Goal: Task Accomplishment & Management: Manage account settings

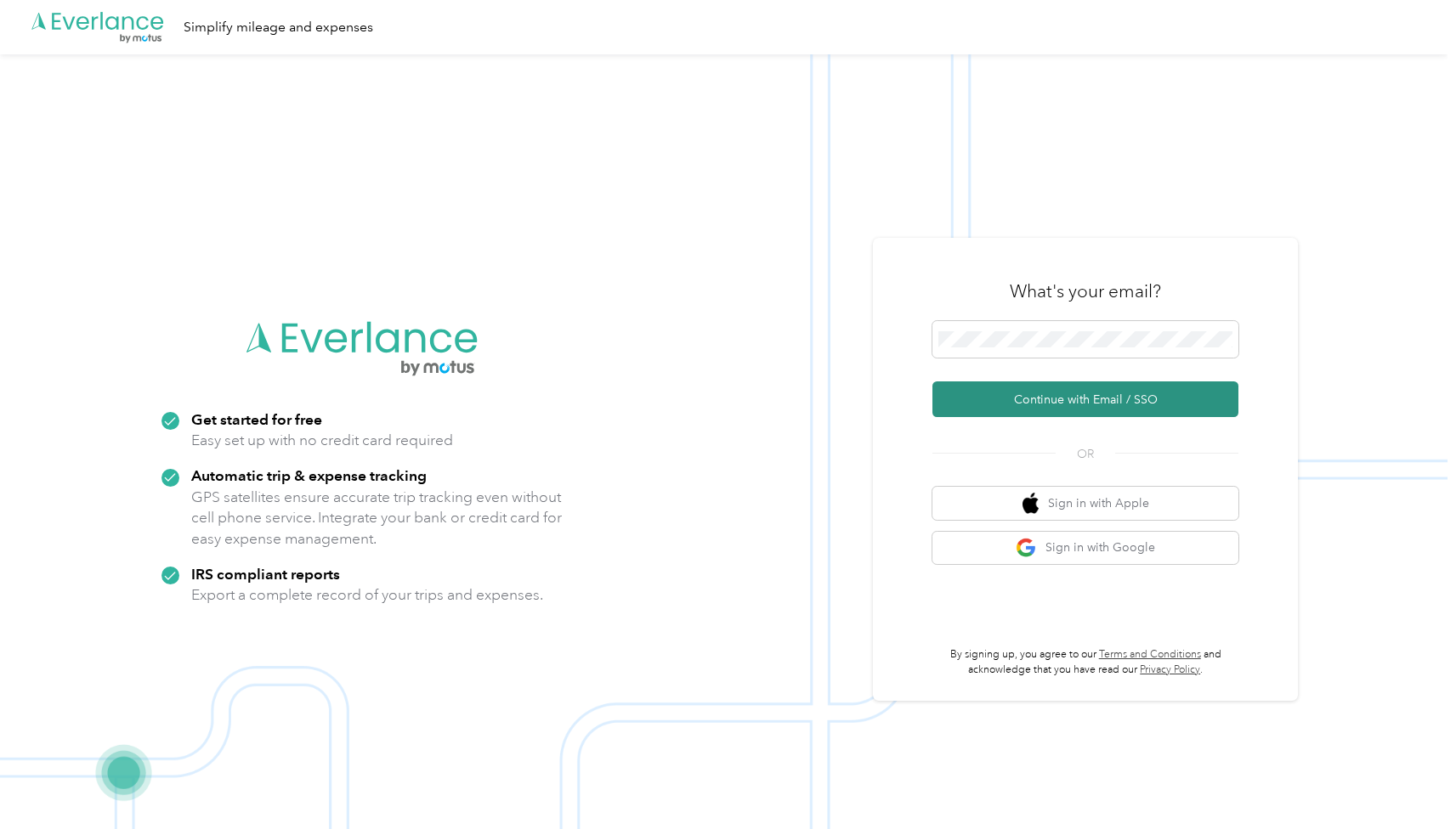
click at [1038, 394] on button "Continue with Email / SSO" at bounding box center [1086, 399] width 306 height 36
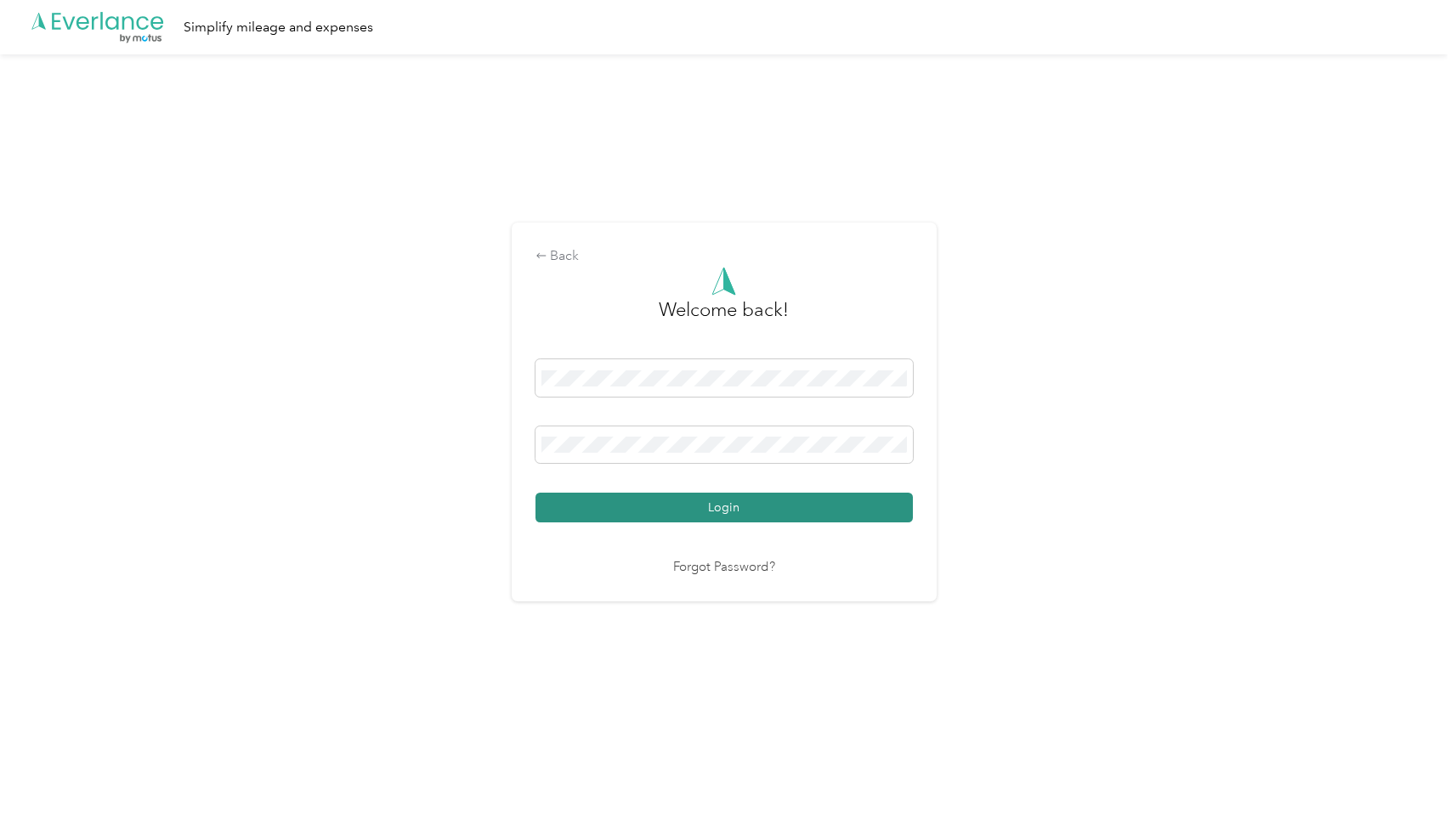
click at [841, 507] on button "Login" at bounding box center [724, 507] width 378 height 29
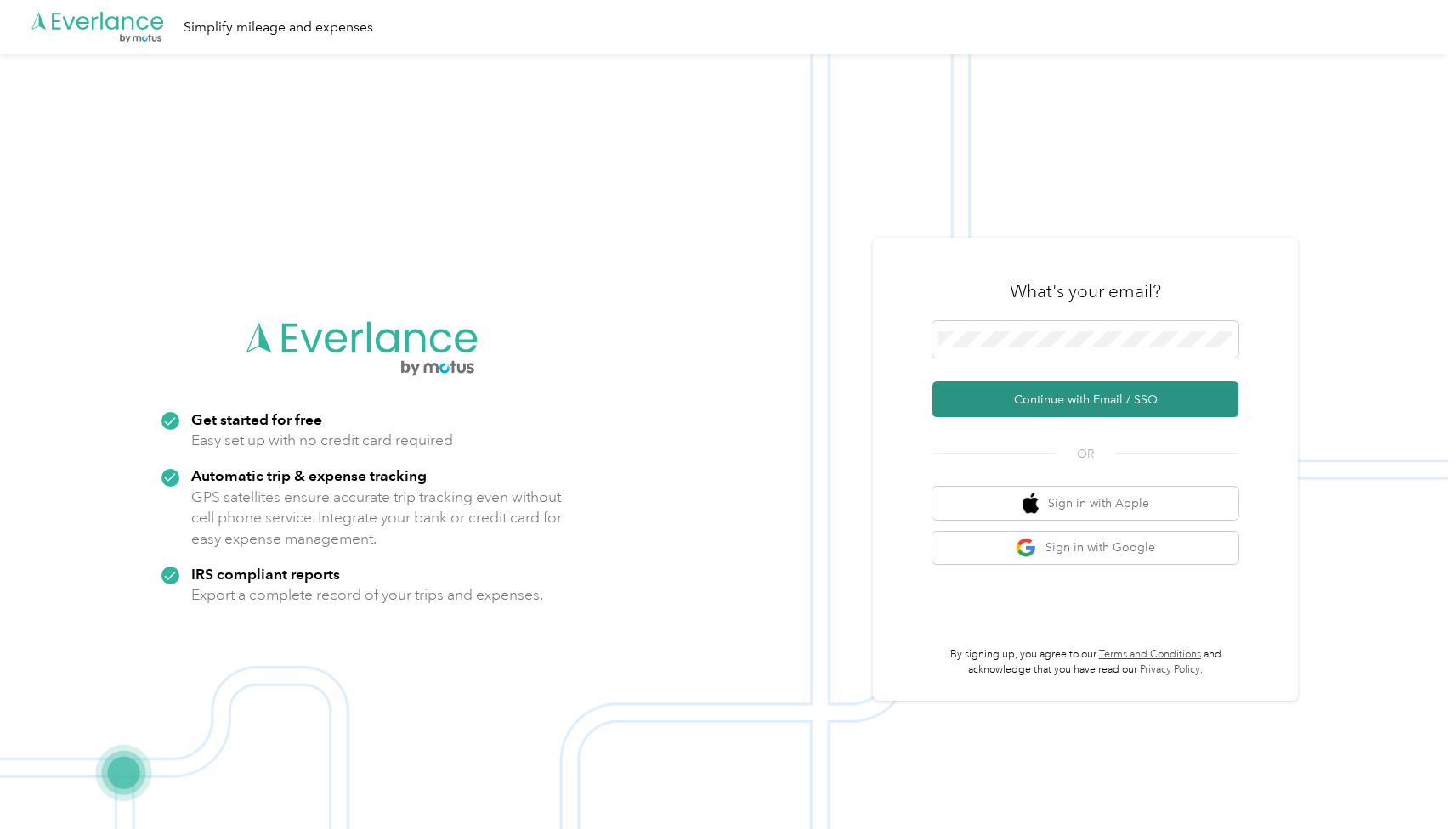
click at [1047, 406] on button "Continue with Email / SSO" at bounding box center [1086, 399] width 306 height 36
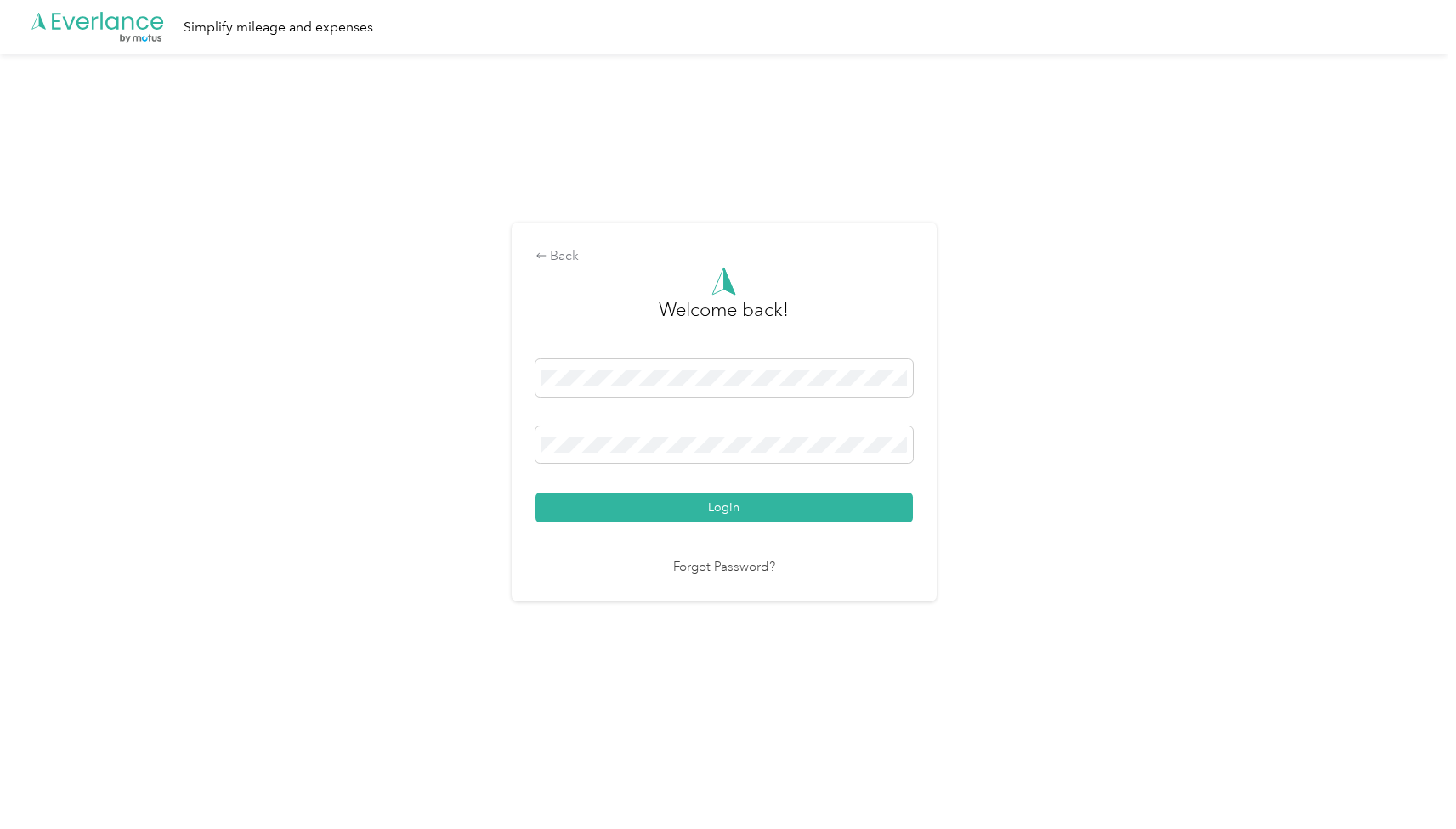
click at [749, 565] on link "Forgot Password?" at bounding box center [724, 568] width 102 height 20
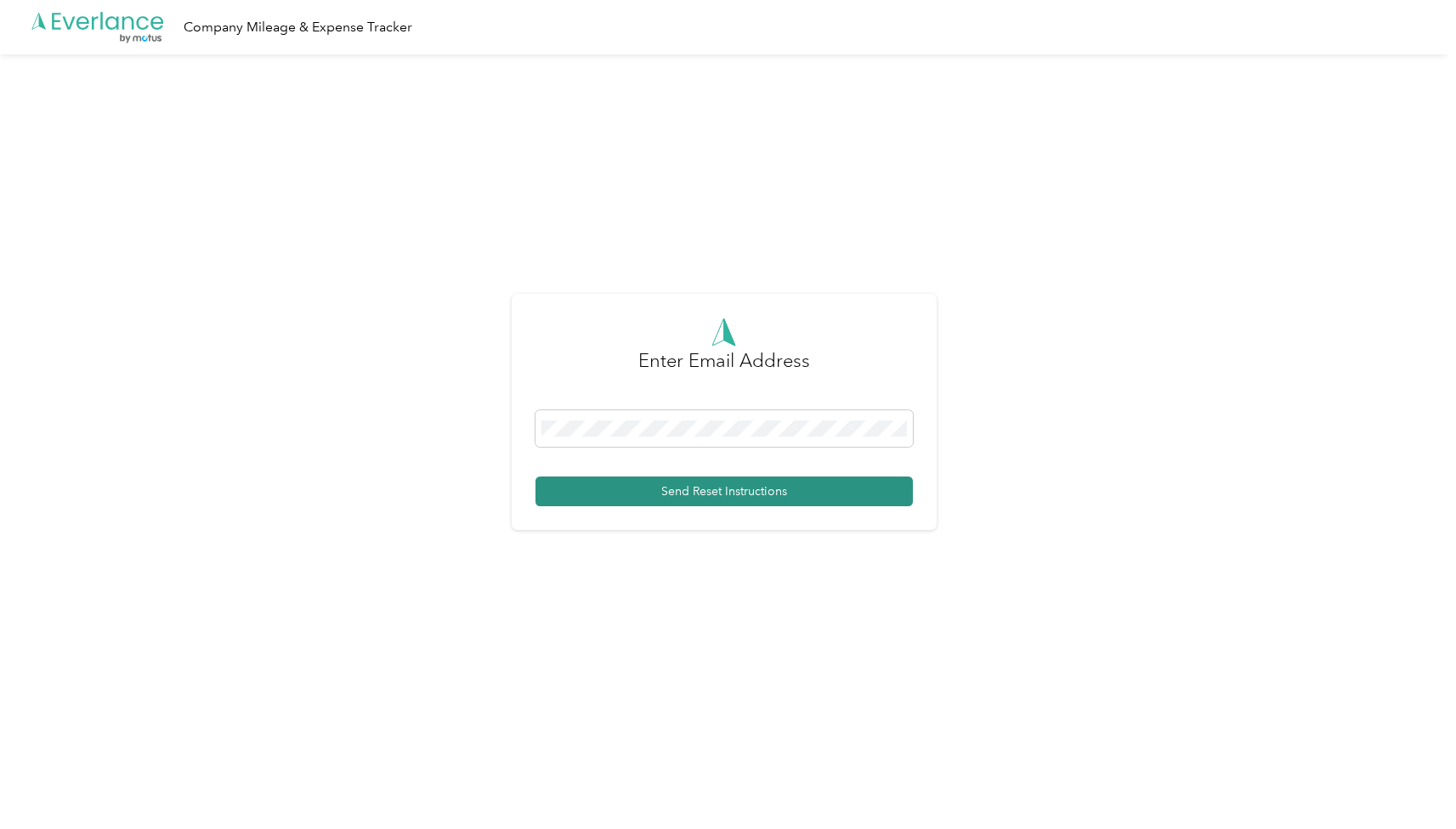
click at [679, 480] on button "Send Reset Instructions" at bounding box center [724, 492] width 378 height 29
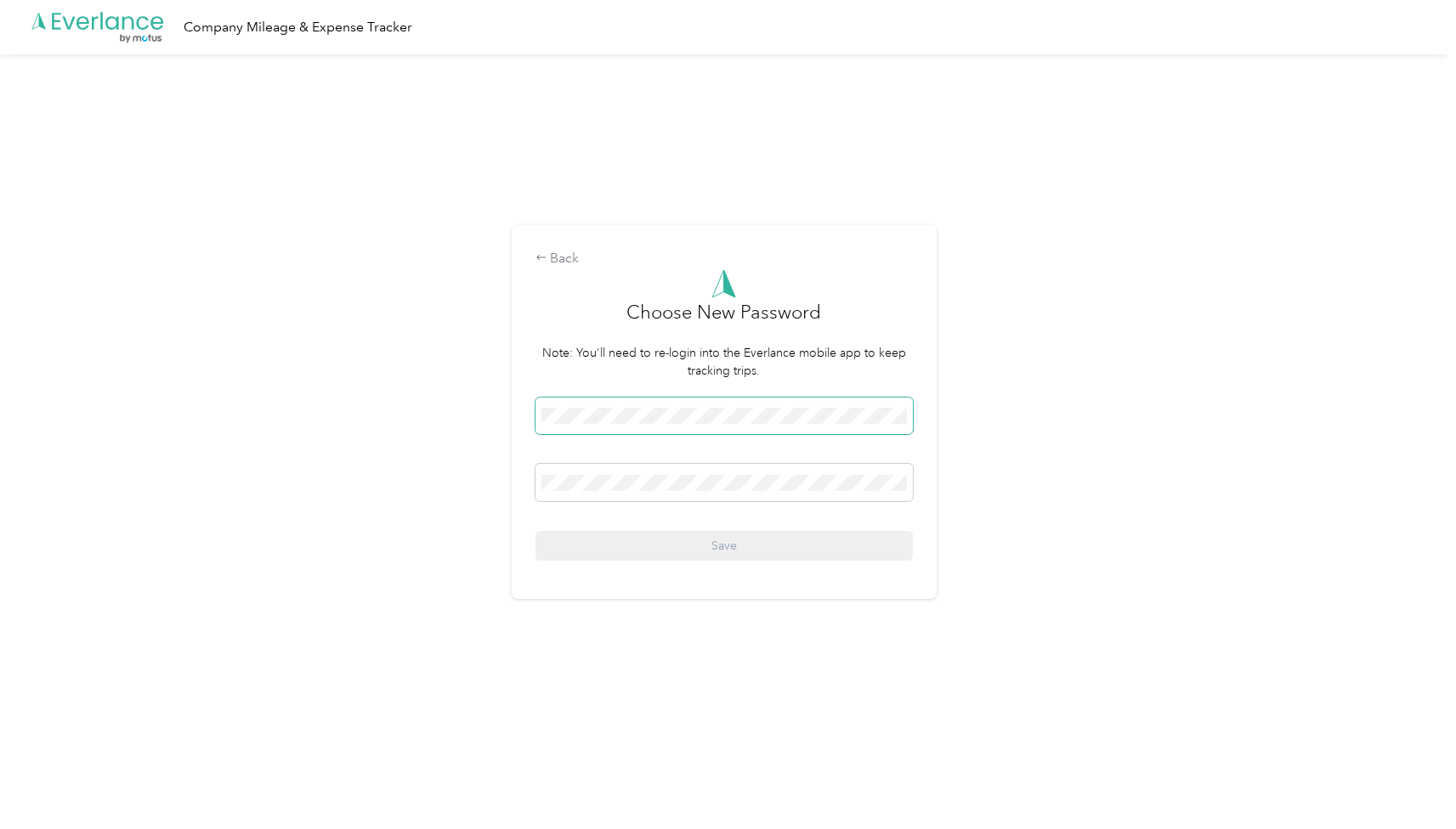
click at [679, 408] on span at bounding box center [724, 416] width 378 height 37
click at [631, 550] on button "Save" at bounding box center [724, 545] width 378 height 29
